Goal: Transaction & Acquisition: Purchase product/service

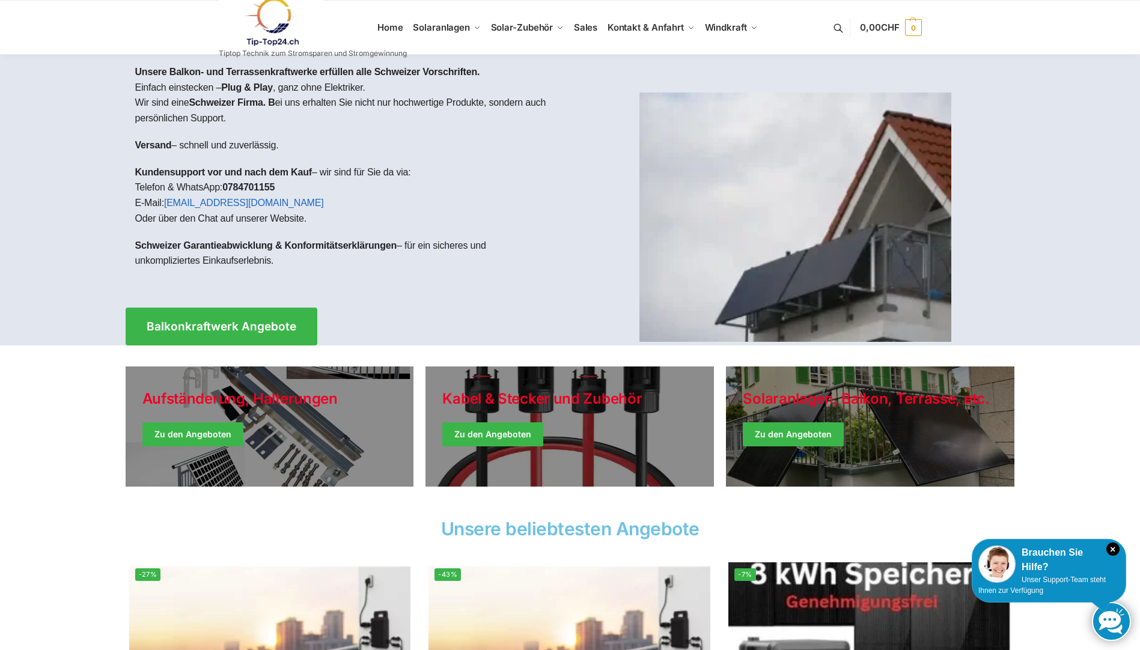
click at [734, 300] on img at bounding box center [795, 217] width 312 height 249
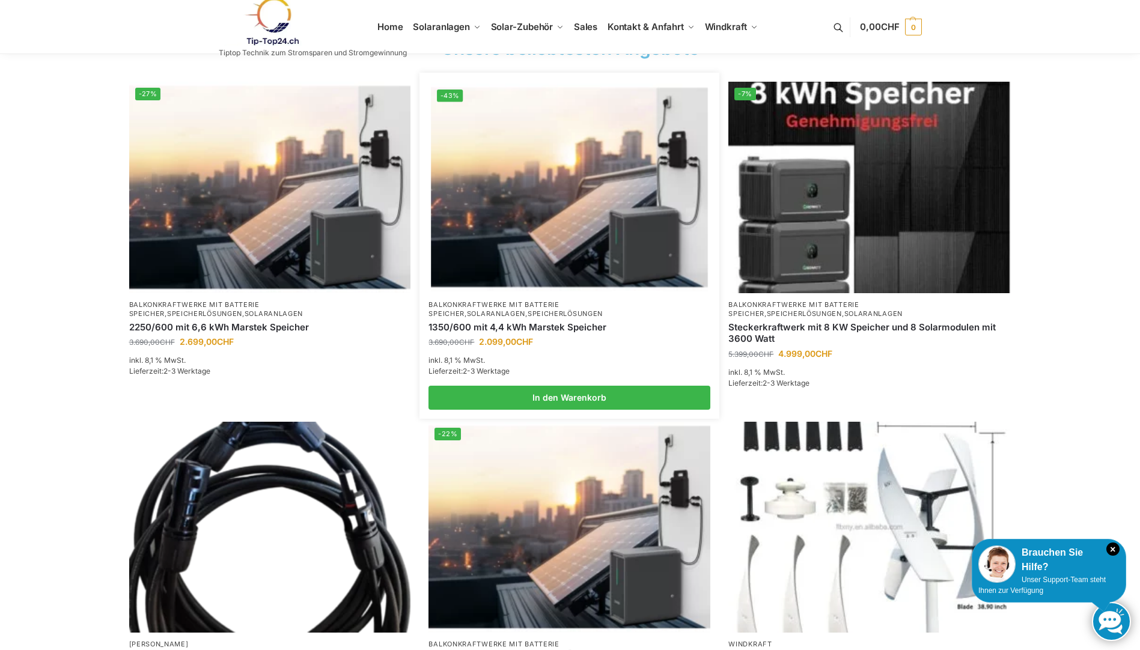
scroll to position [601, 0]
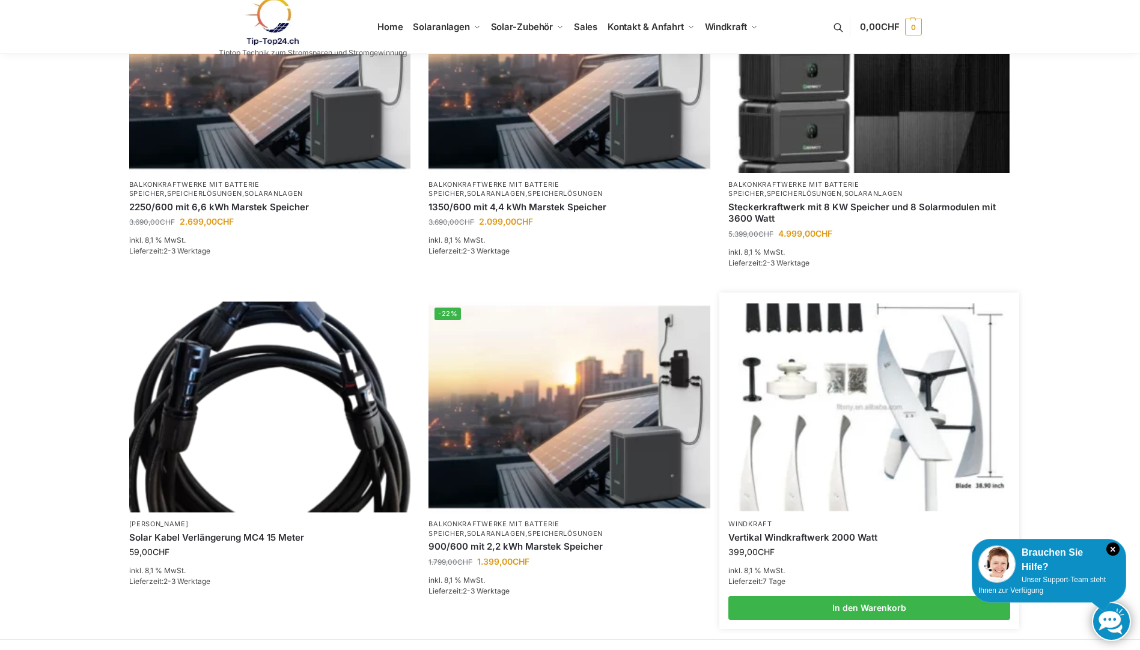
click at [790, 404] on img at bounding box center [869, 406] width 276 height 207
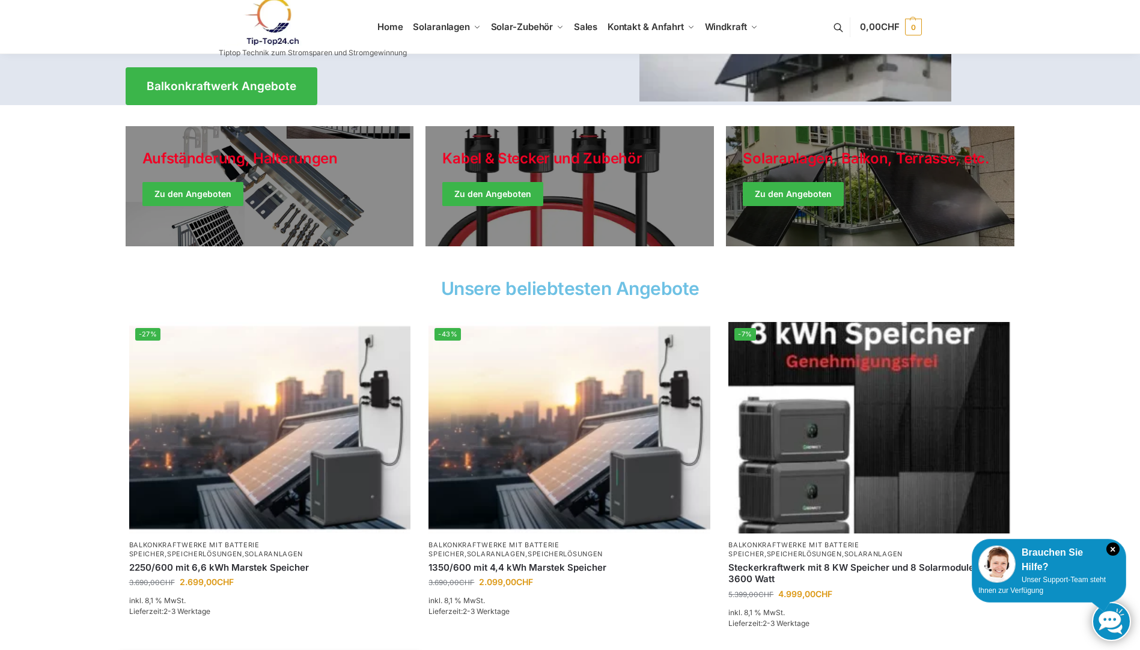
scroll to position [120, 0]
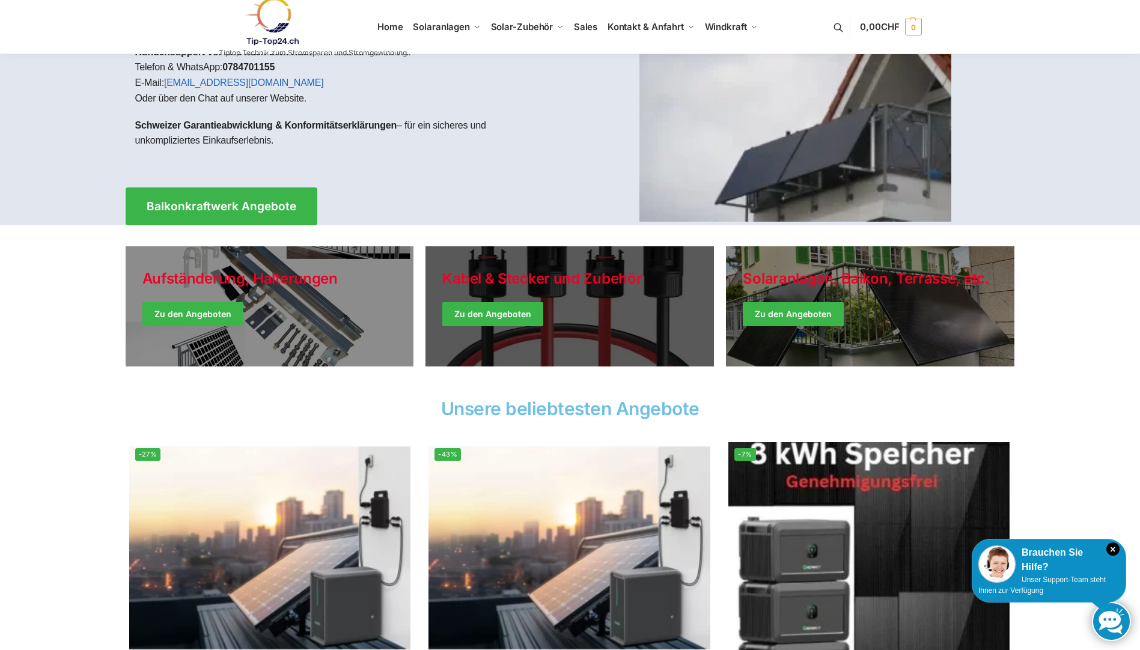
click at [490, 322] on link "Holiday Style" at bounding box center [569, 306] width 288 height 120
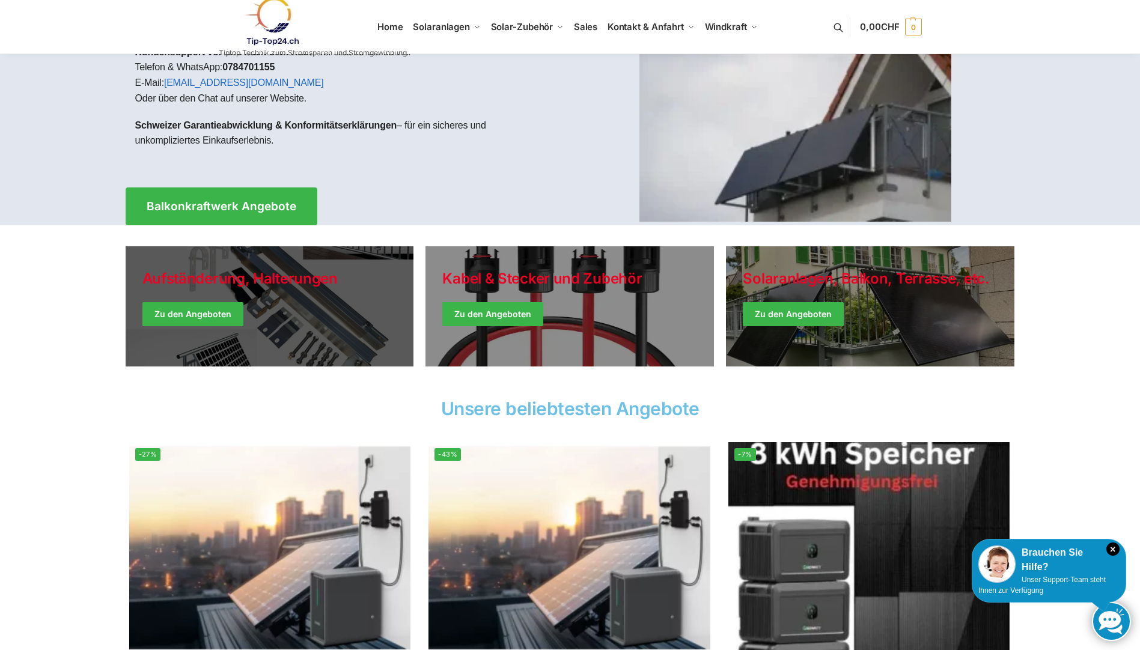
click at [263, 281] on link "Holiday Style" at bounding box center [270, 306] width 288 height 120
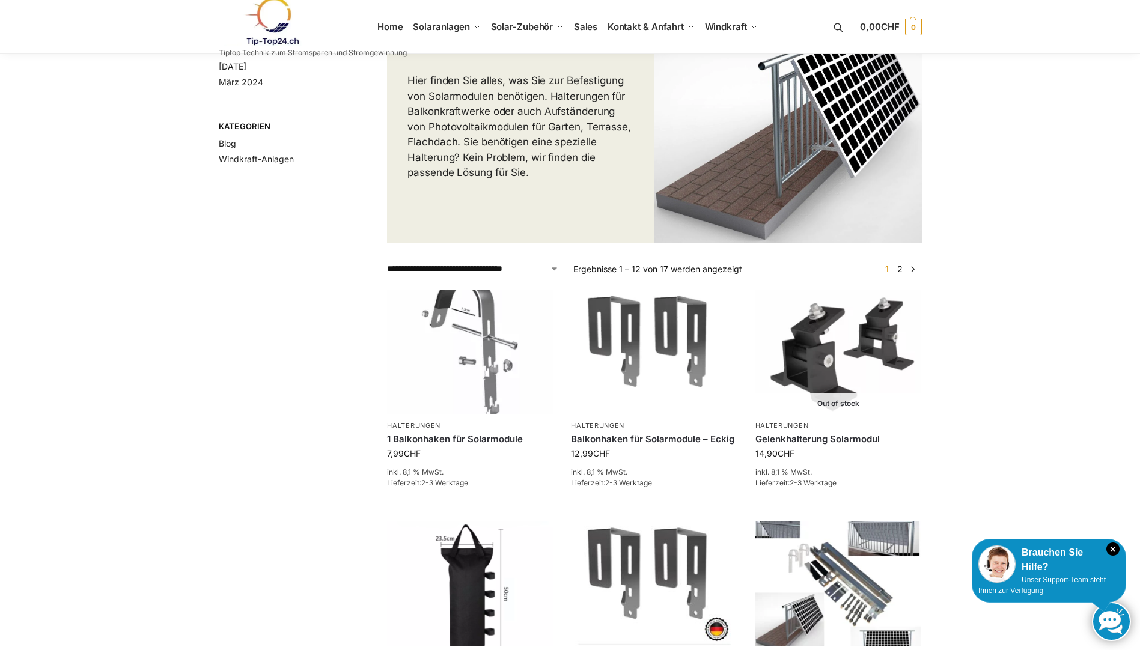
scroll to position [180, 0]
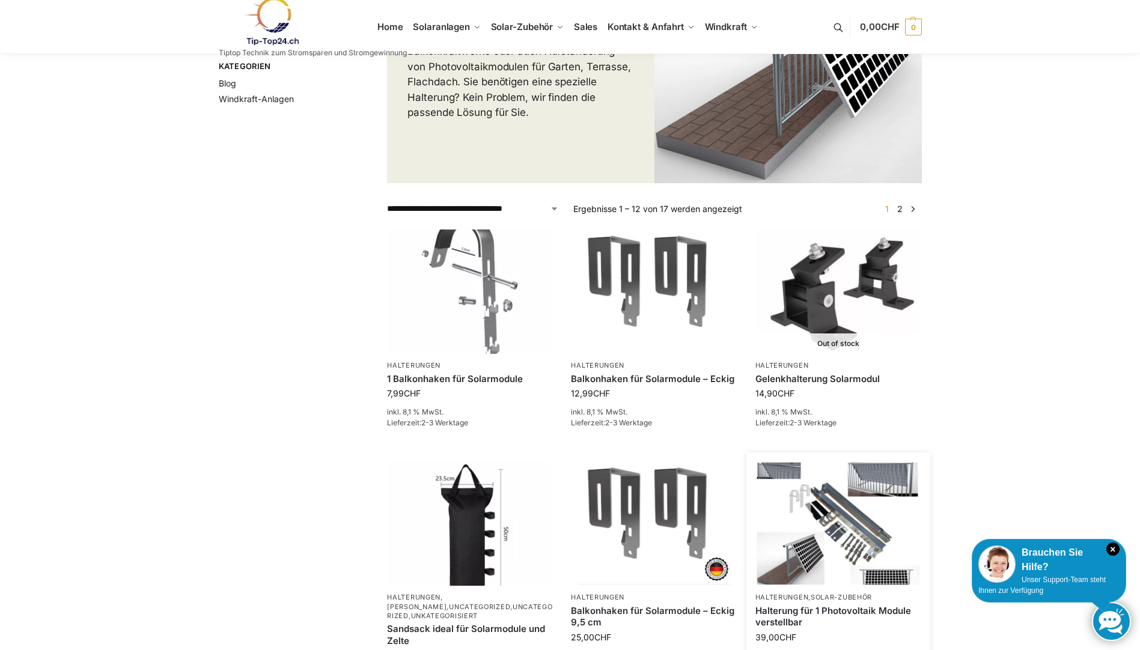
click at [871, 471] on img at bounding box center [837, 524] width 163 height 122
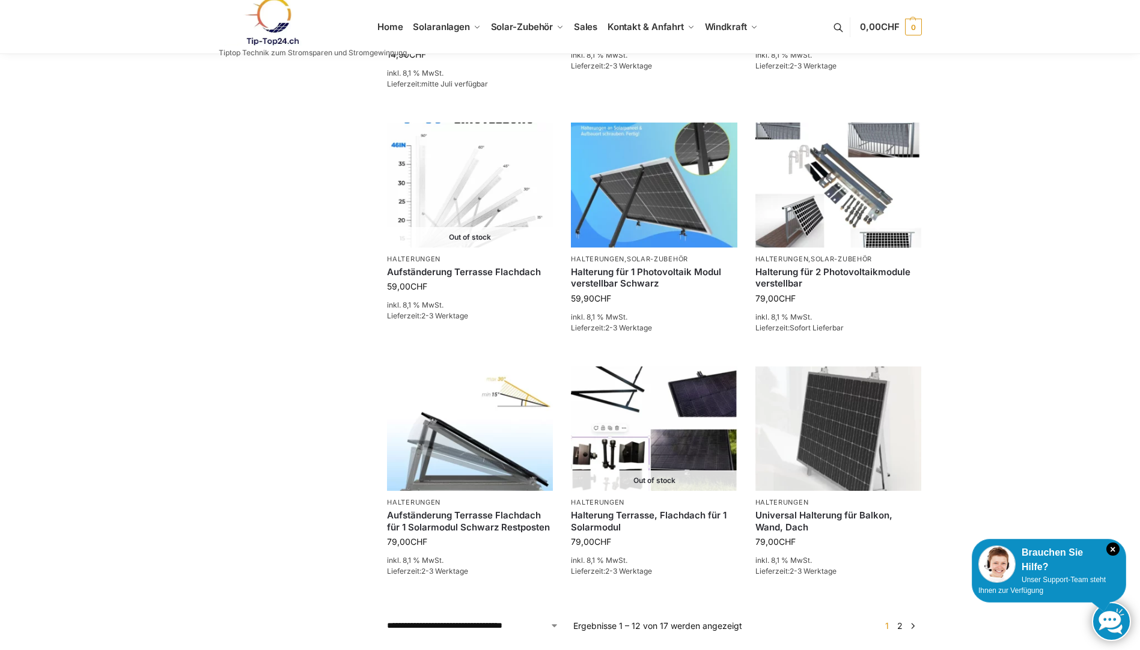
scroll to position [841, 0]
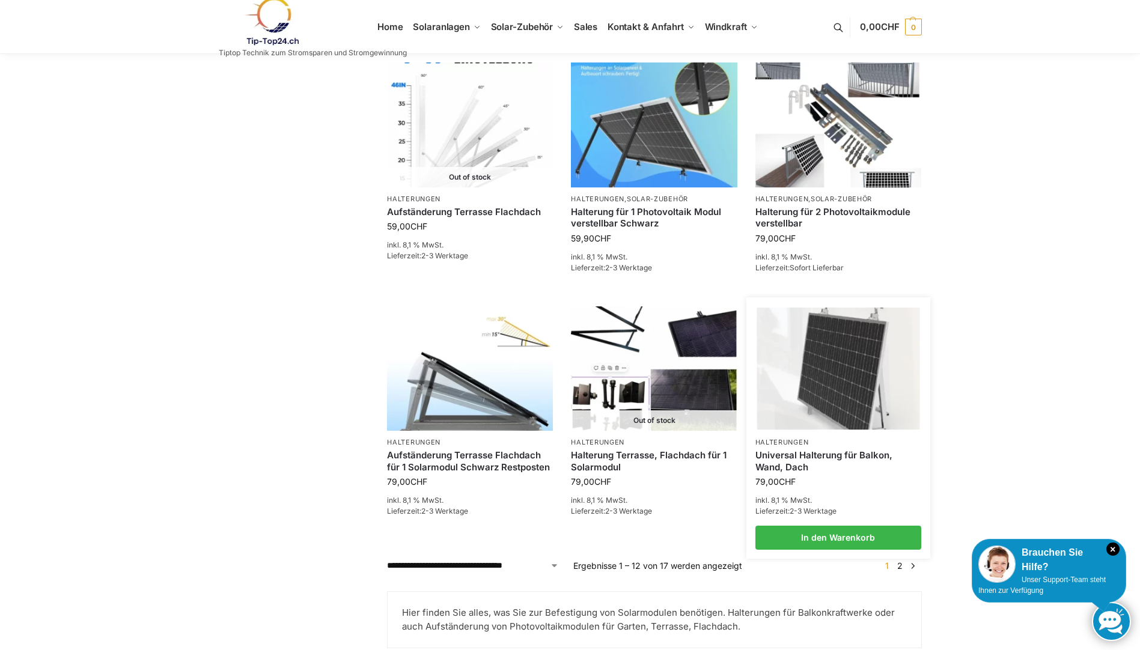
click at [836, 347] on img at bounding box center [837, 369] width 163 height 122
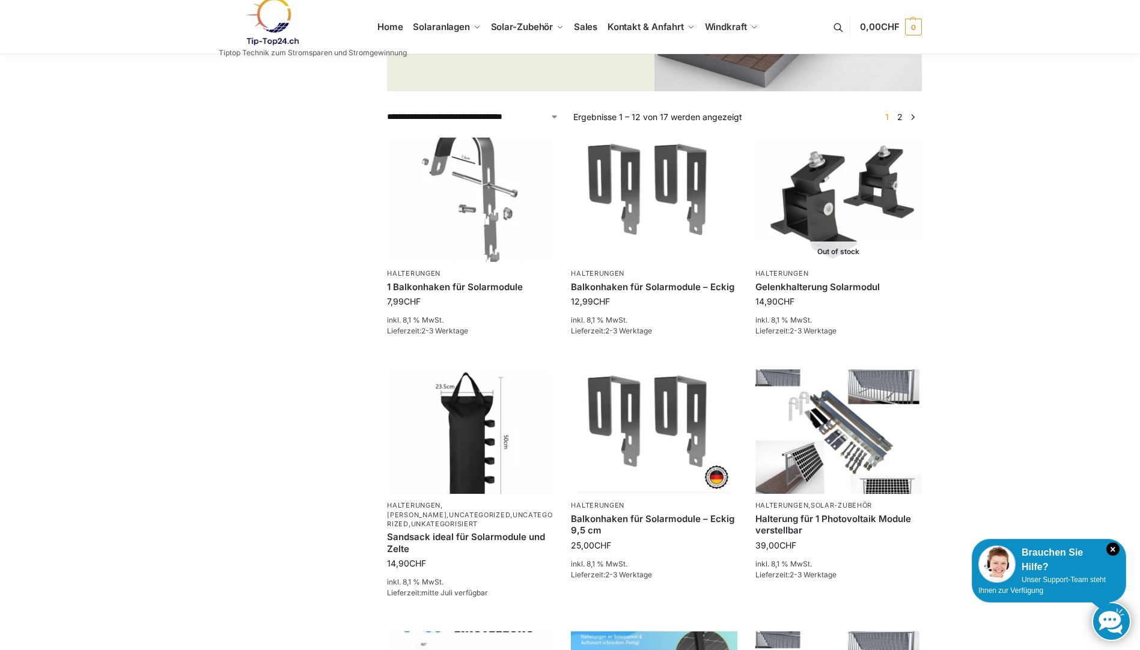
scroll to position [0, 0]
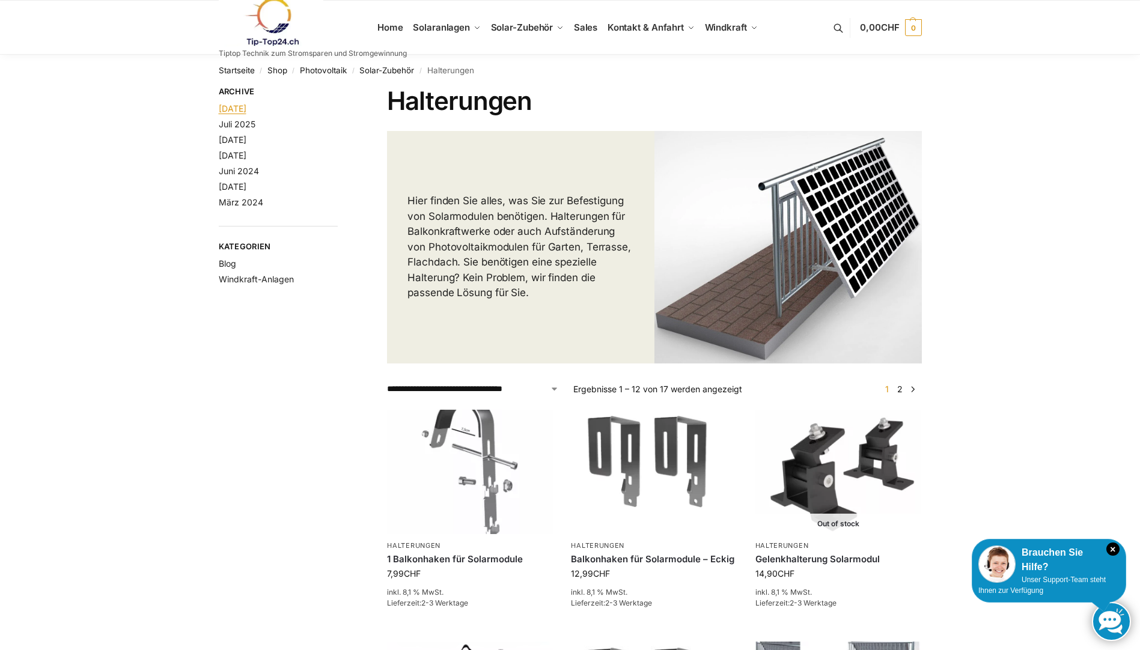
click at [243, 108] on link "August 2025" at bounding box center [233, 108] width 28 height 10
click at [239, 202] on link "März 2024" at bounding box center [241, 202] width 44 height 10
click at [281, 279] on link "Windkraft-Anlagen" at bounding box center [256, 279] width 75 height 10
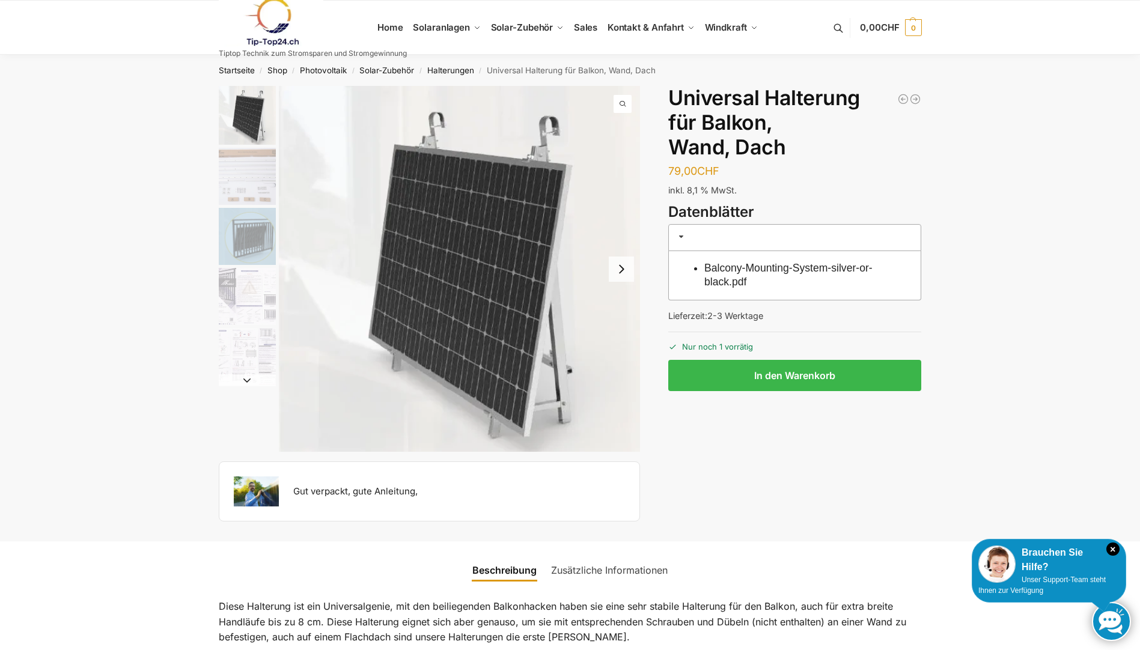
click at [258, 251] on img "3 / 5" at bounding box center [247, 236] width 57 height 57
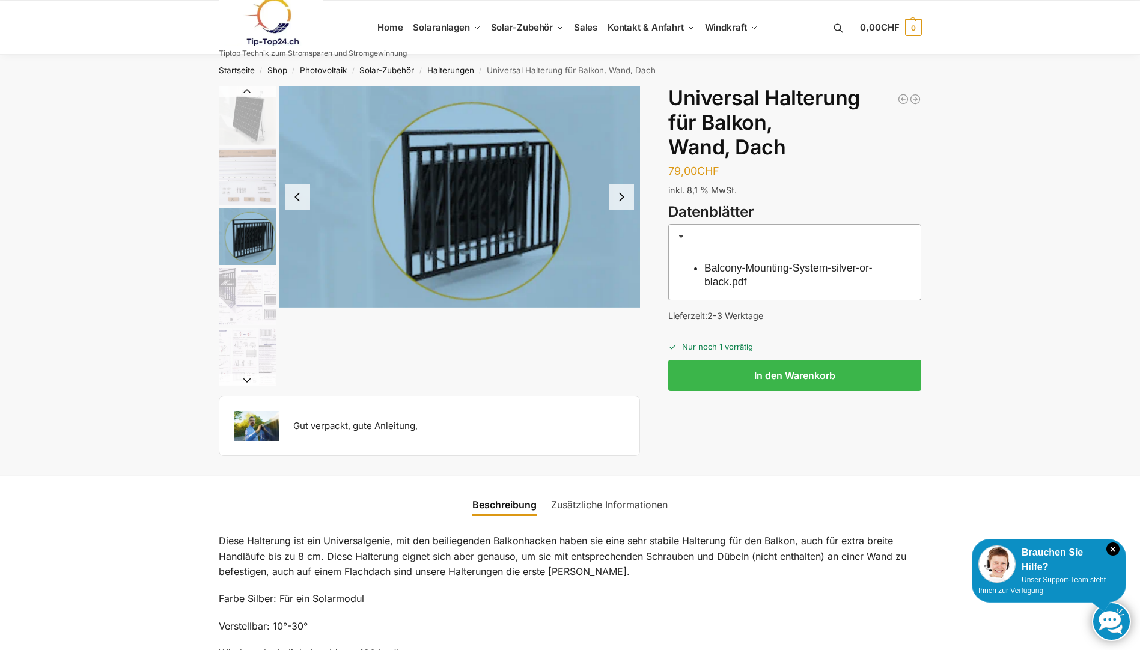
click at [258, 251] on img "3 / 5" at bounding box center [247, 236] width 57 height 57
click at [377, 70] on link "Solar-Zubehör" at bounding box center [386, 70] width 55 height 10
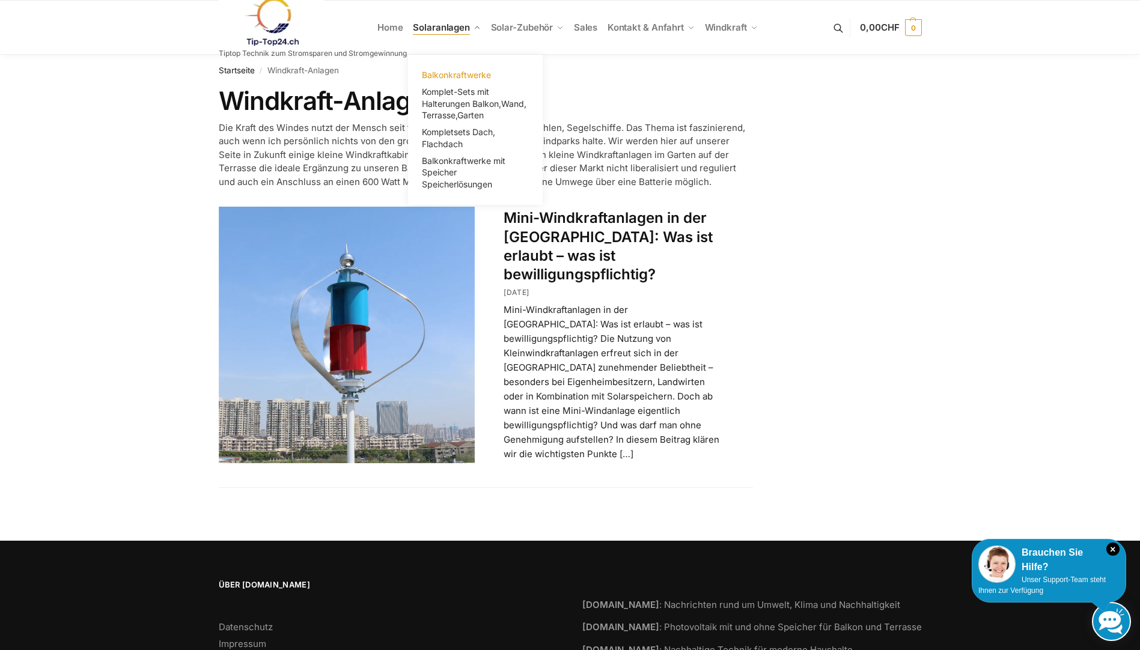
click at [450, 73] on span "Balkonkraftwerke" at bounding box center [456, 75] width 69 height 10
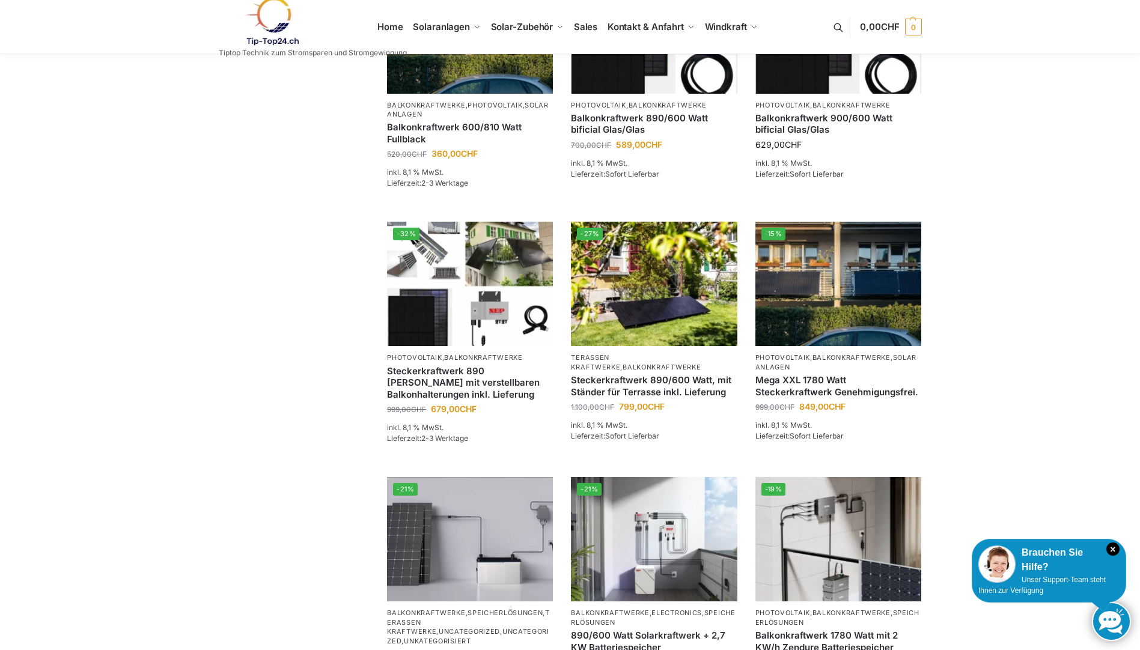
scroll to position [661, 0]
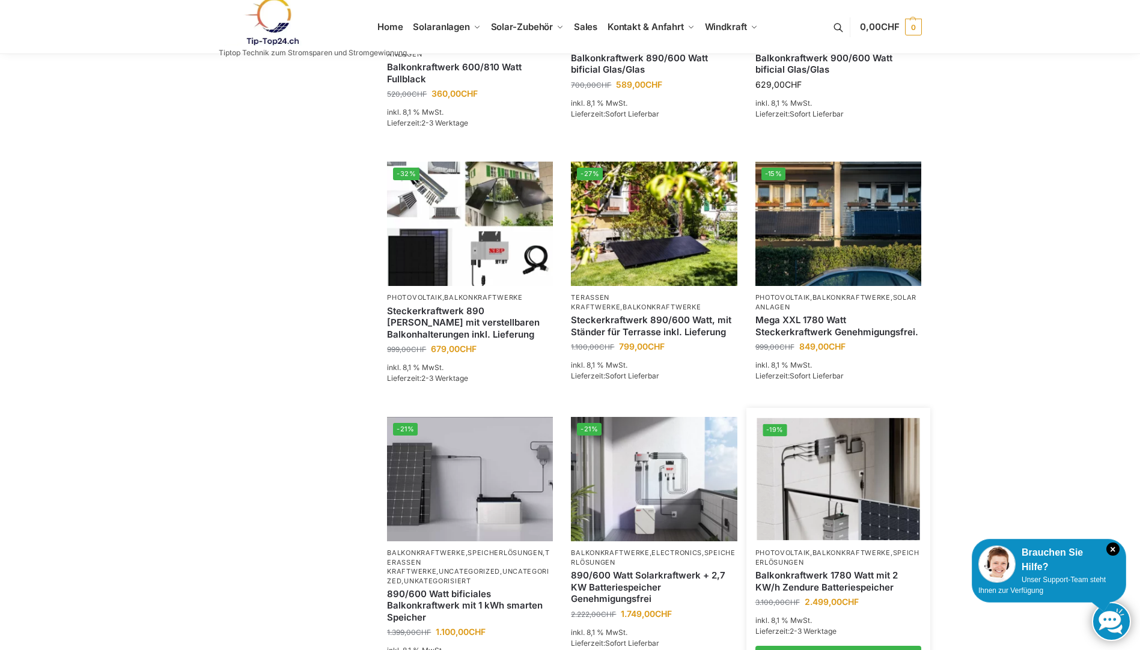
click at [799, 485] on img at bounding box center [837, 479] width 163 height 122
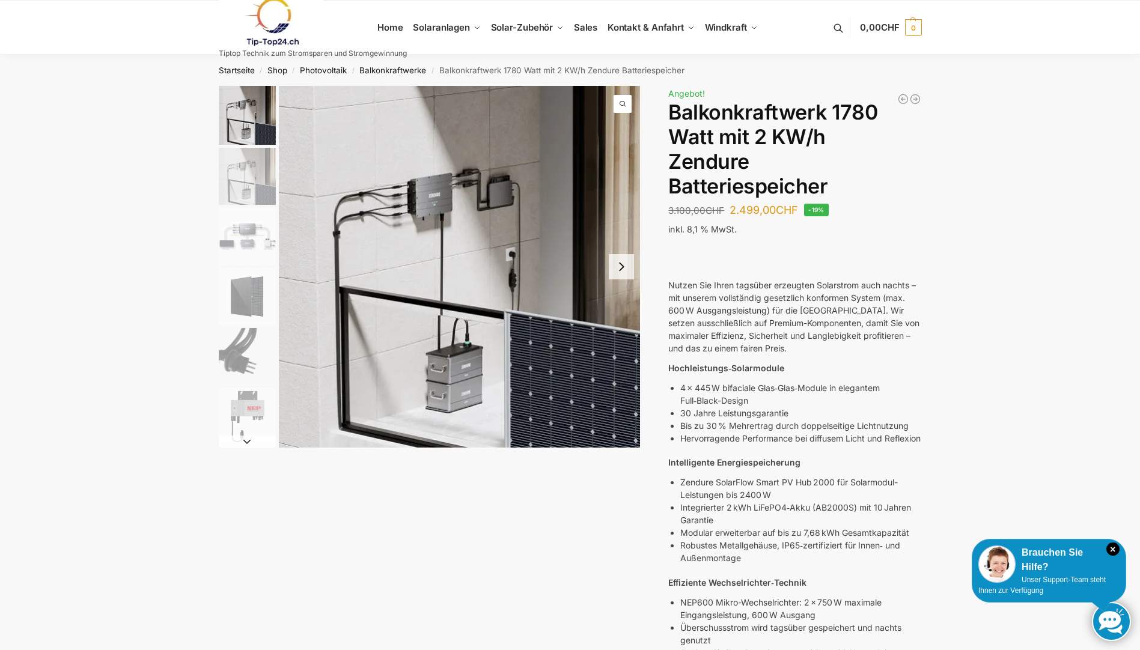
click at [619, 266] on button "Next slide" at bounding box center [621, 266] width 25 height 25
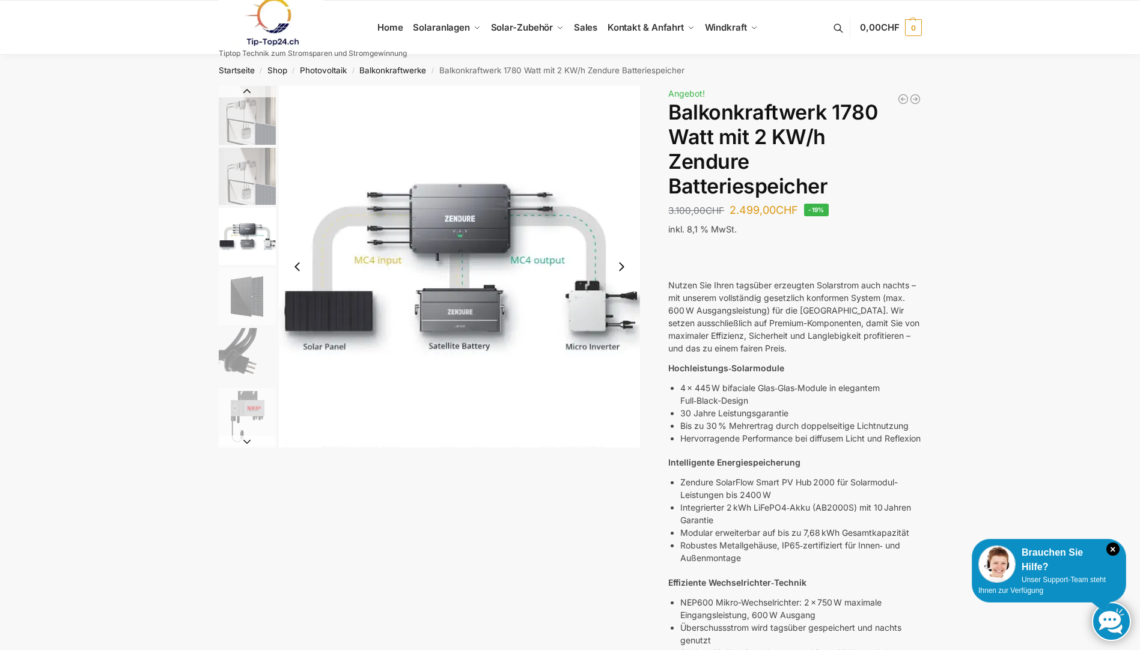
click at [619, 266] on button "Next slide" at bounding box center [621, 266] width 25 height 25
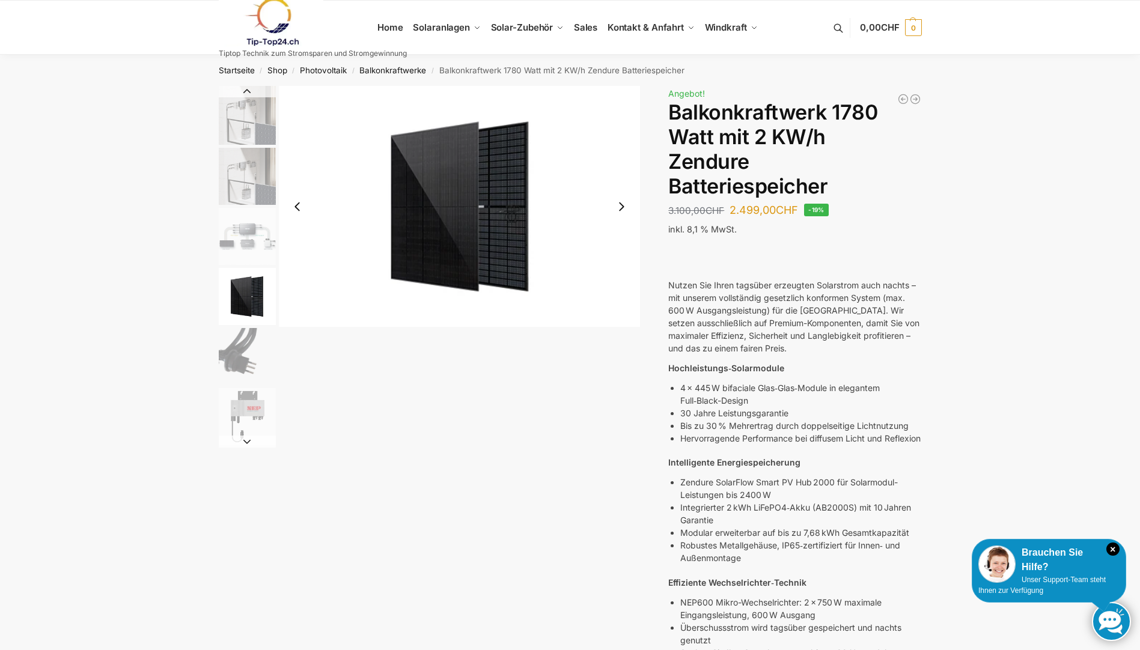
click at [620, 204] on button "Next slide" at bounding box center [621, 206] width 25 height 25
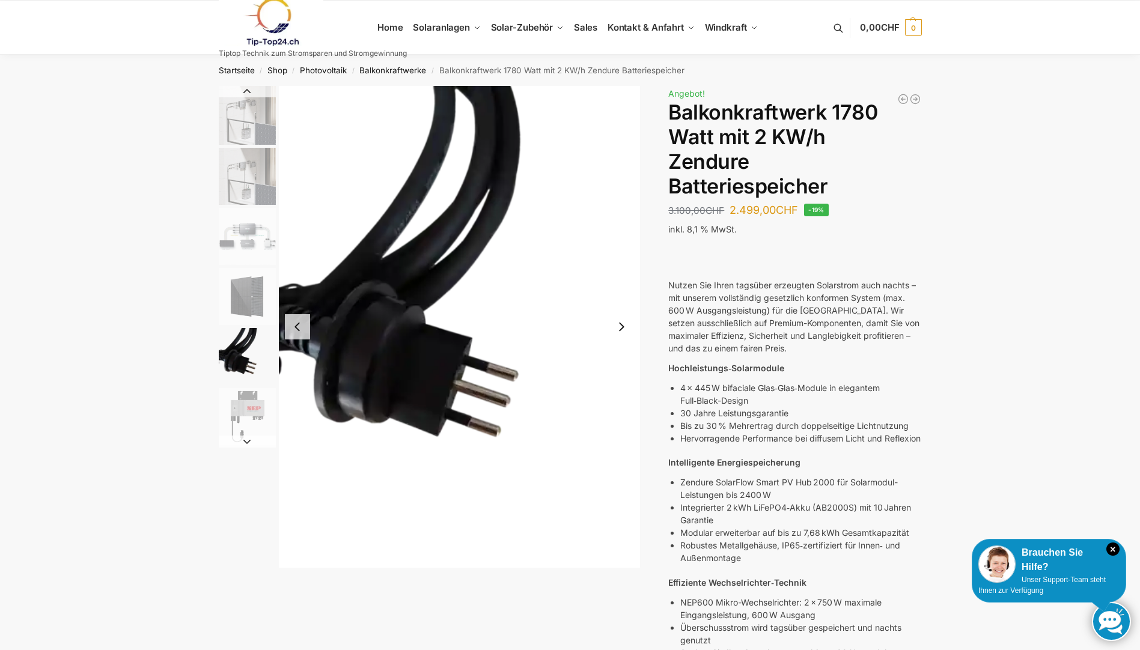
click at [621, 325] on button "Next slide" at bounding box center [621, 326] width 25 height 25
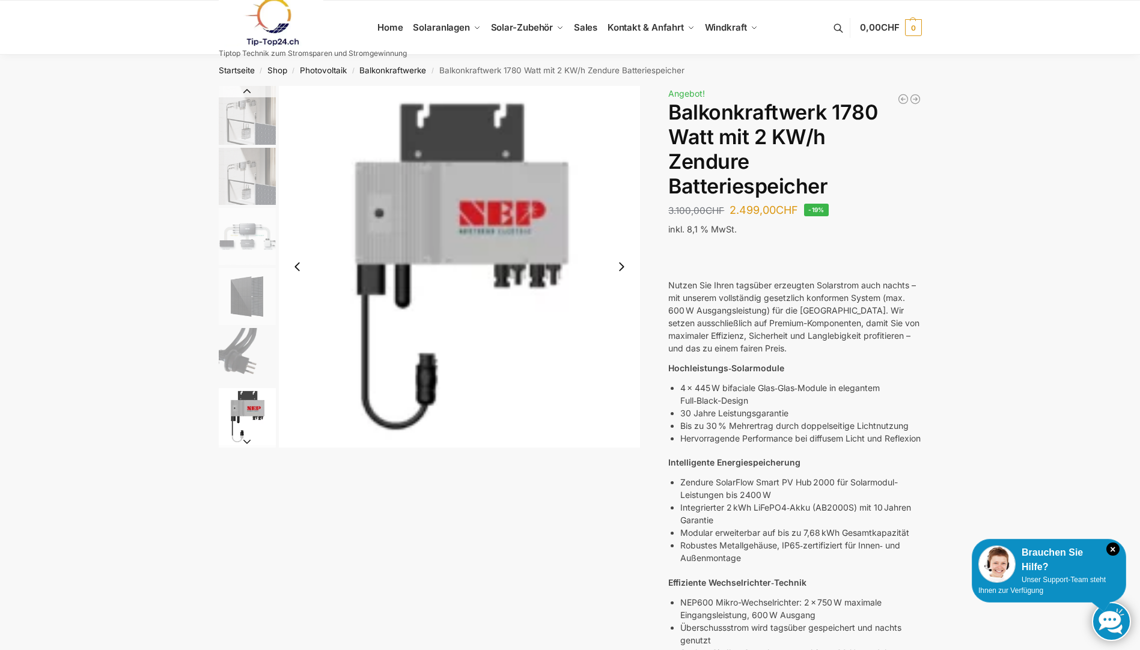
click at [621, 325] on img "6 / 7" at bounding box center [460, 267] width 362 height 362
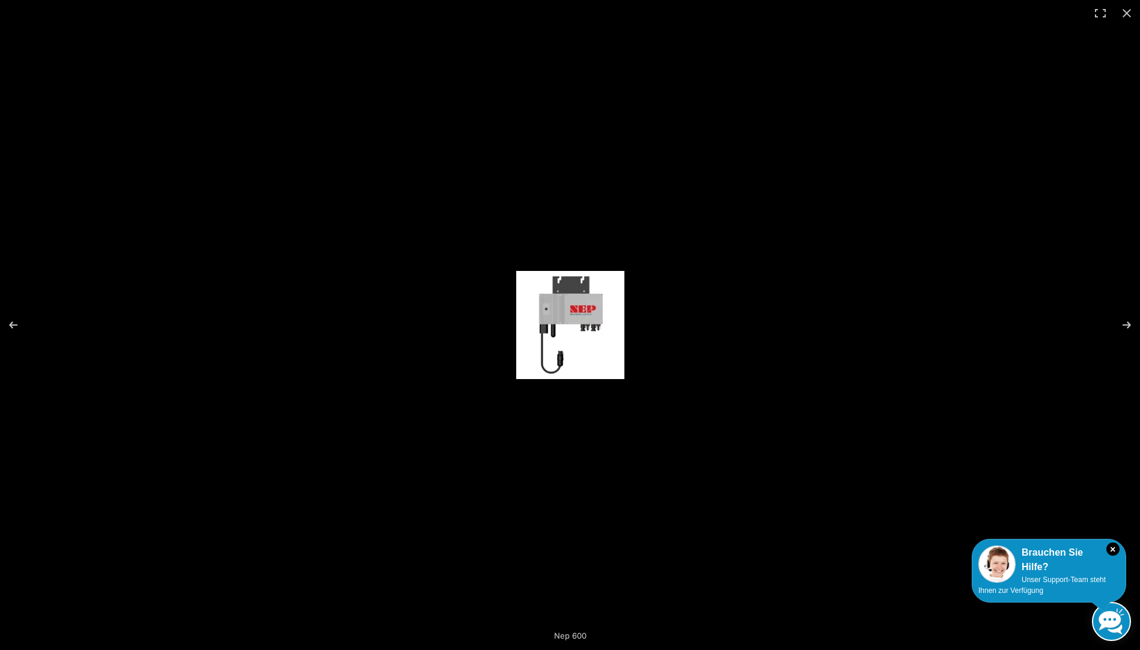
click at [621, 325] on img at bounding box center [570, 325] width 108 height 108
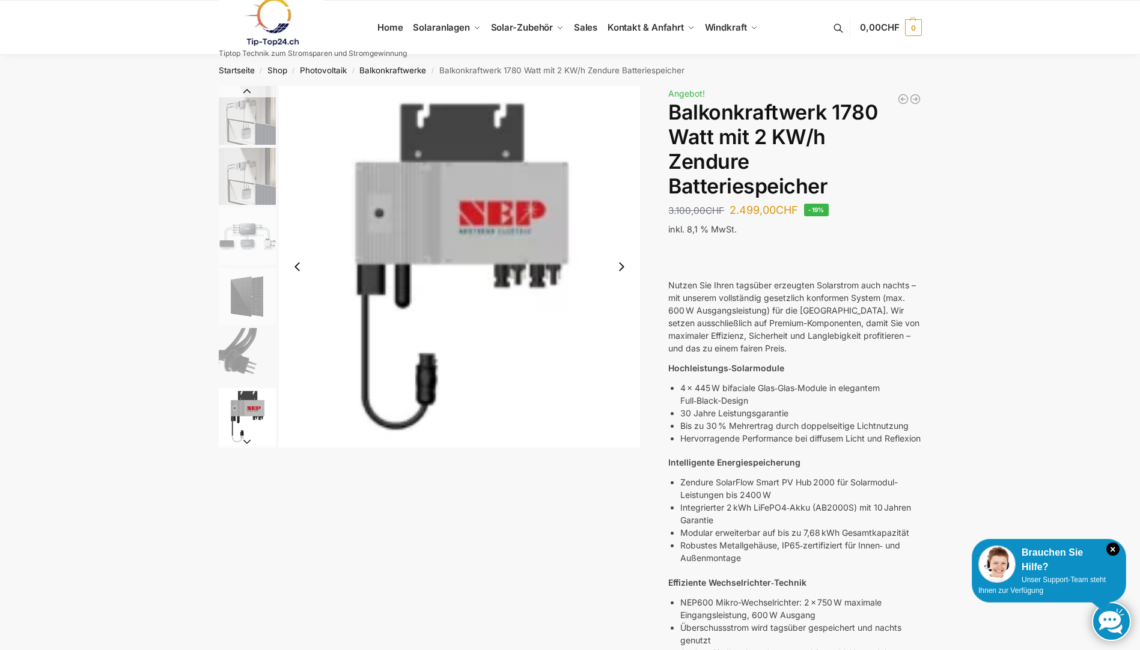
click at [620, 263] on button "Next slide" at bounding box center [621, 266] width 25 height 25
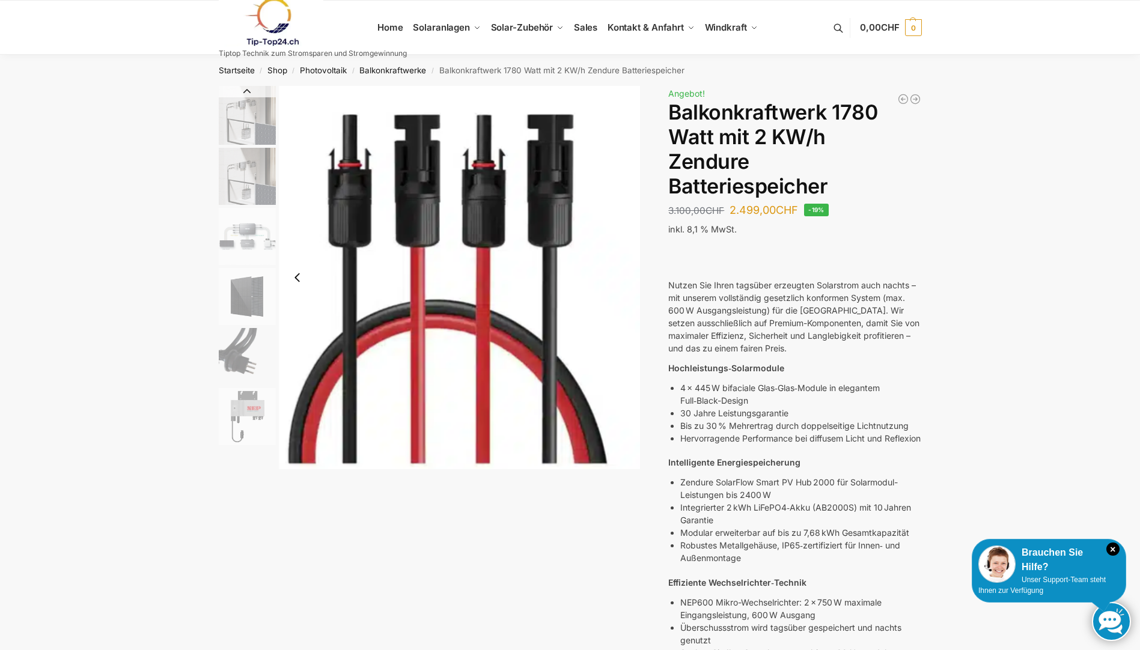
click at [297, 280] on button "Previous slide" at bounding box center [297, 277] width 25 height 25
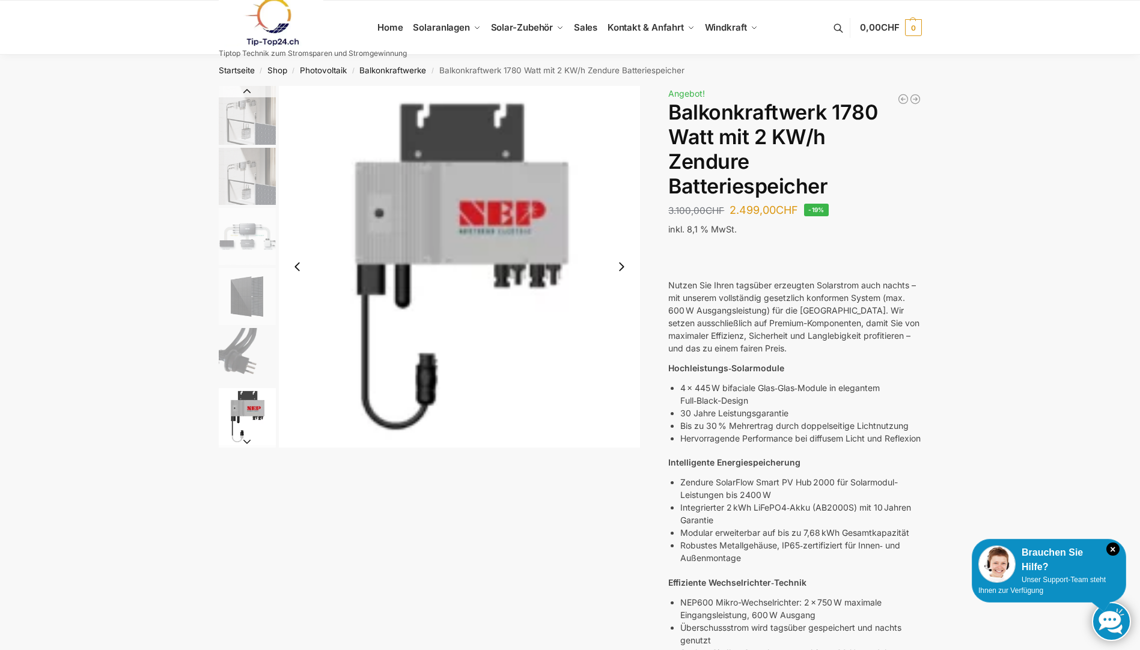
click at [297, 280] on img "6 / 7" at bounding box center [460, 267] width 362 height 362
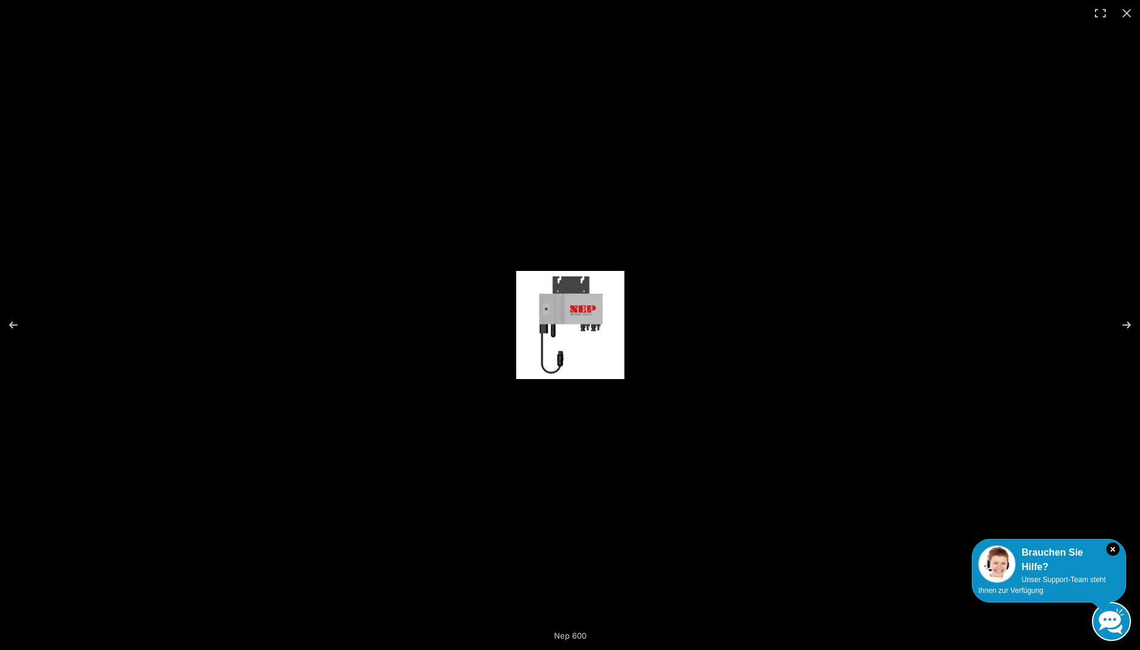
click at [297, 280] on div at bounding box center [570, 325] width 1140 height 650
click at [10, 323] on button "Previous (arrow left)" at bounding box center [21, 325] width 42 height 60
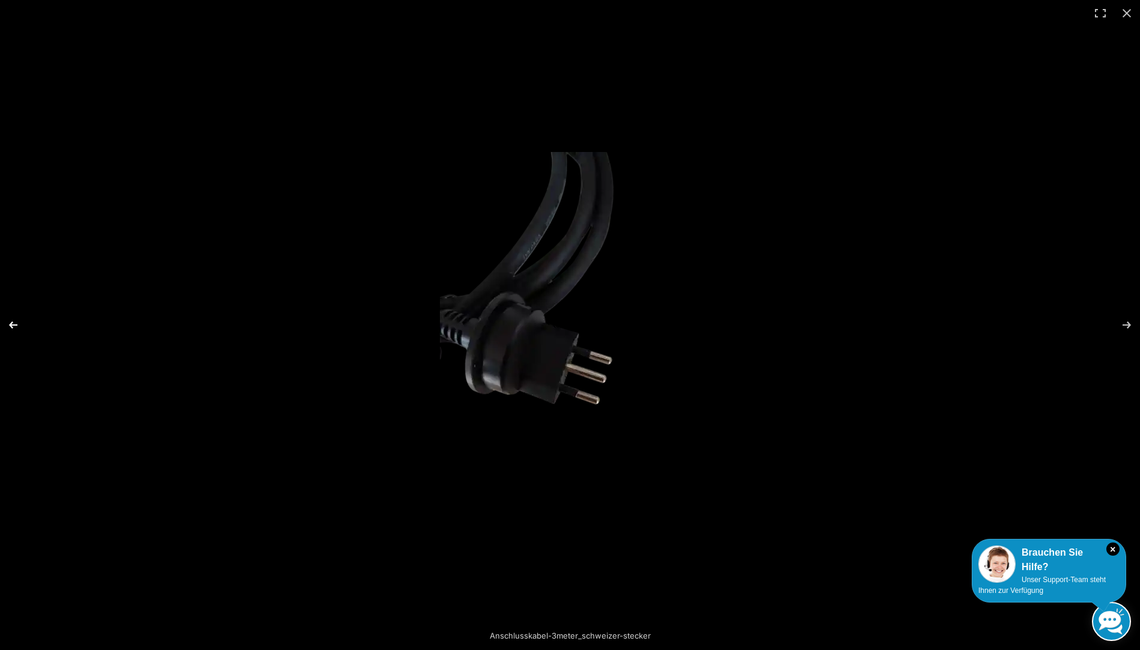
click at [13, 323] on button "Previous (arrow left)" at bounding box center [21, 325] width 42 height 60
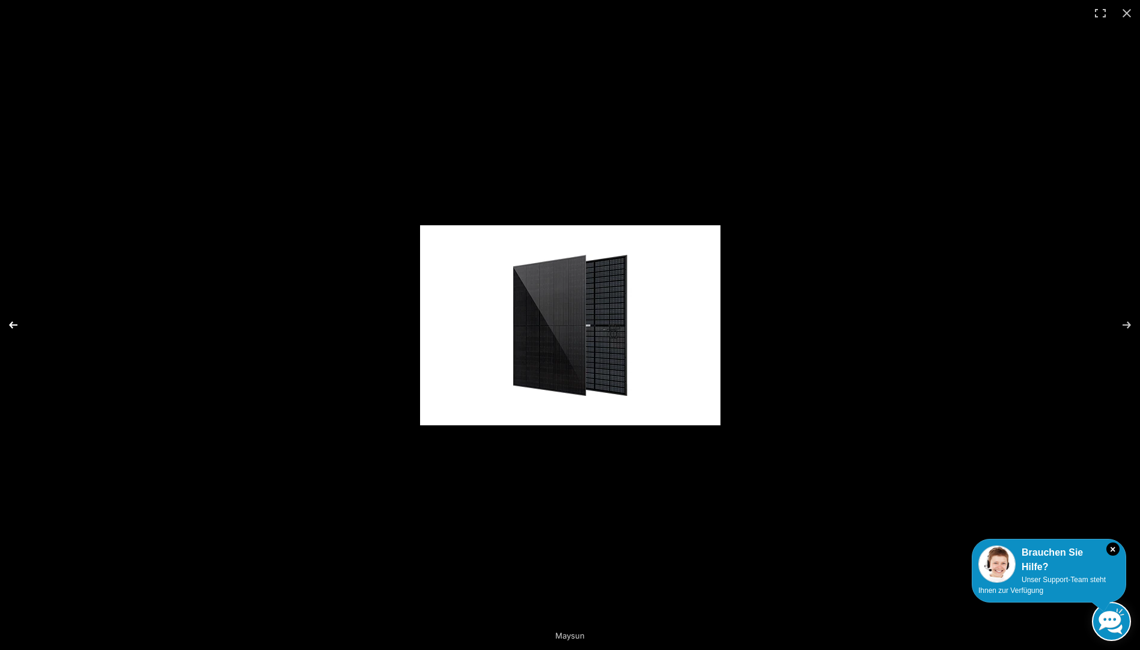
click at [13, 323] on button "Previous (arrow left)" at bounding box center [21, 325] width 42 height 60
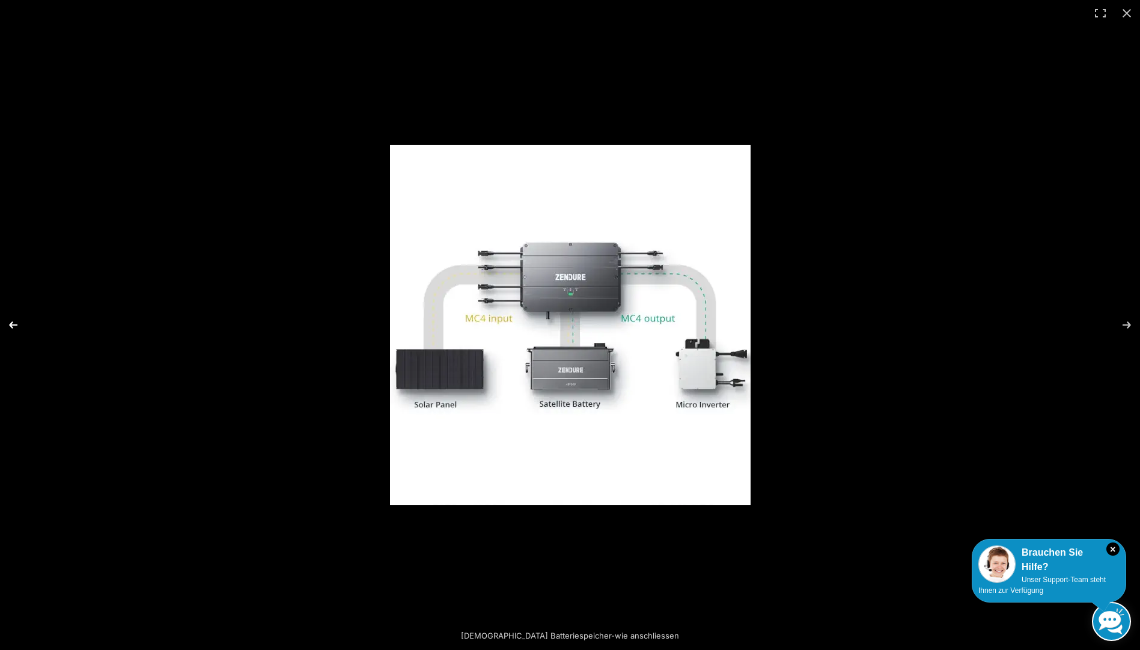
click at [13, 323] on button "Previous (arrow left)" at bounding box center [21, 325] width 42 height 60
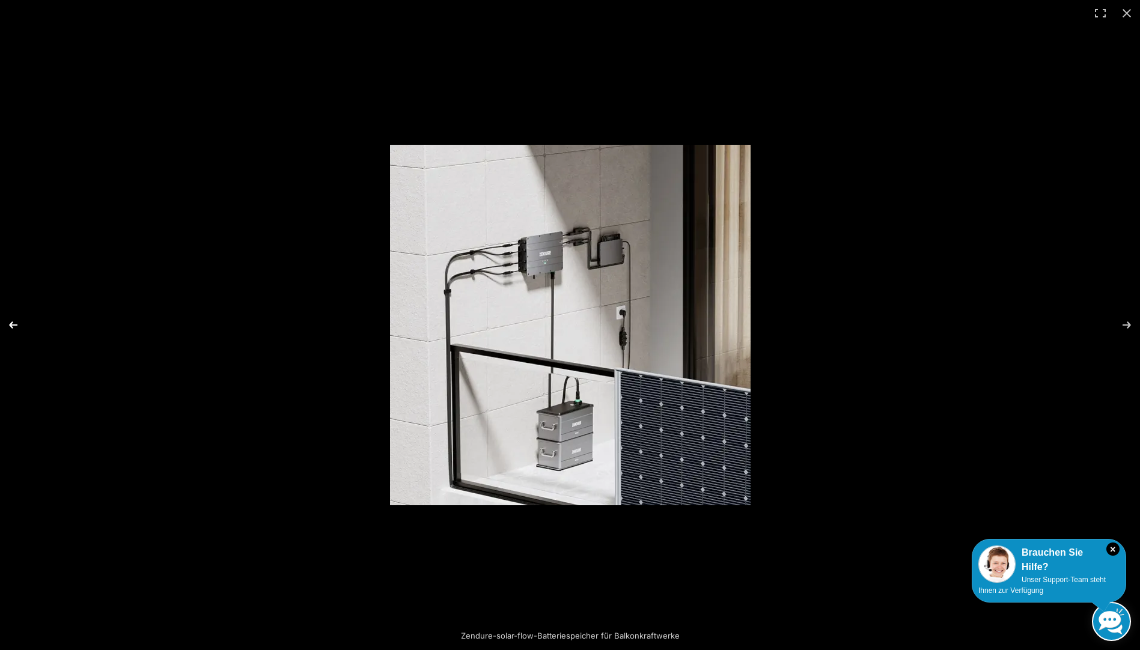
click at [13, 323] on button "Previous (arrow left)" at bounding box center [21, 325] width 42 height 60
